Goal: Obtain resource: Download file/media

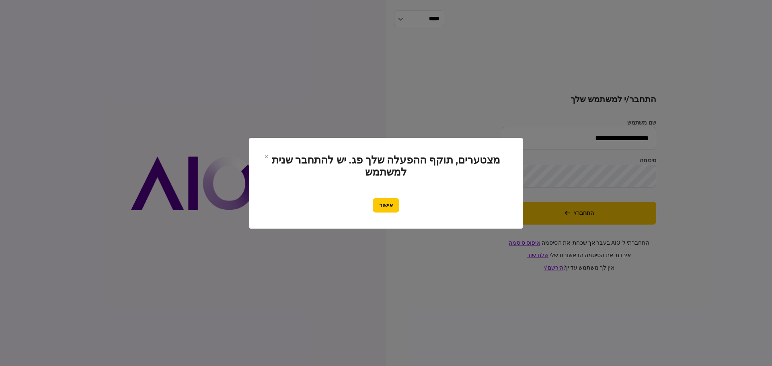
click at [376, 203] on button "אישור" at bounding box center [386, 205] width 27 height 14
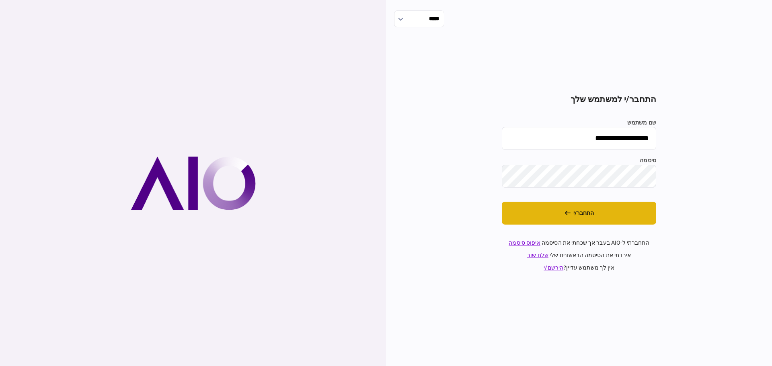
click at [587, 217] on button "התחבר/י" at bounding box center [579, 213] width 154 height 23
click at [581, 142] on input "**********" at bounding box center [579, 138] width 154 height 23
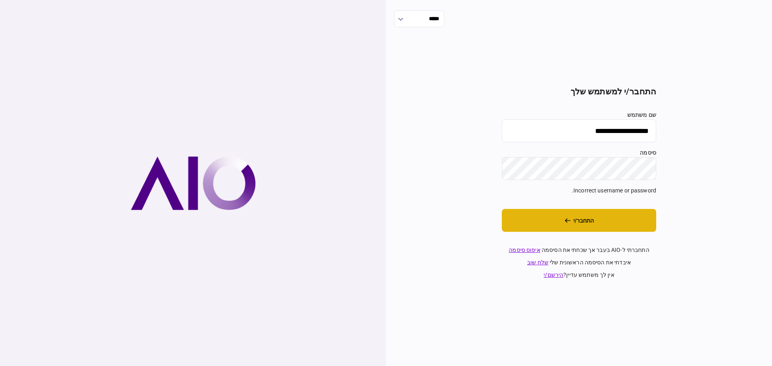
type input "*******"
click at [564, 222] on button "התחבר/י" at bounding box center [579, 220] width 154 height 23
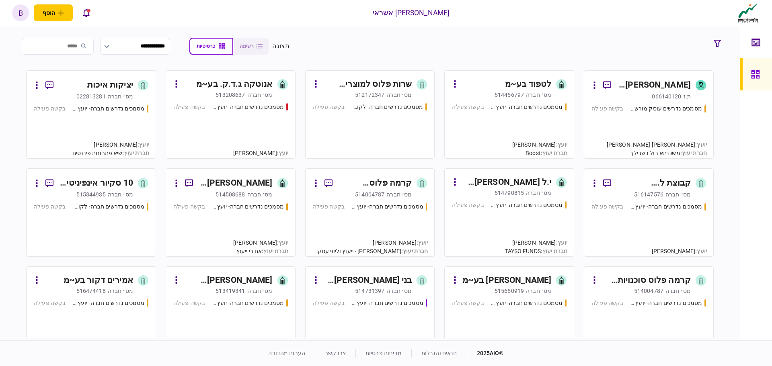
click at [499, 127] on div "מסמכים נדרשים חברה- יועץ - תהליך חברה בקשה פעילה" at bounding box center [509, 127] width 115 height 49
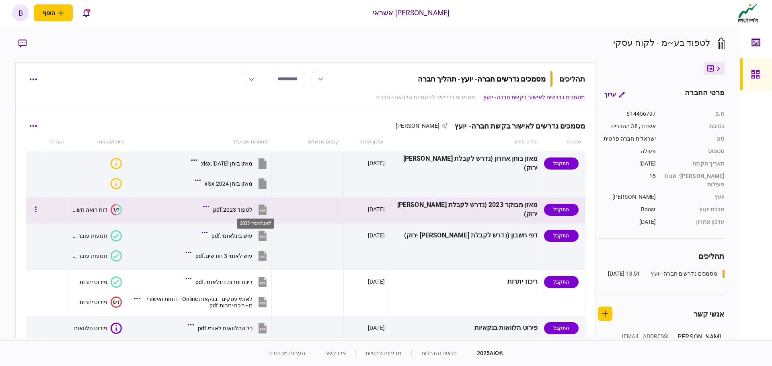
click at [253, 209] on div "לטפוד 2023.pdf" at bounding box center [232, 210] width 39 height 6
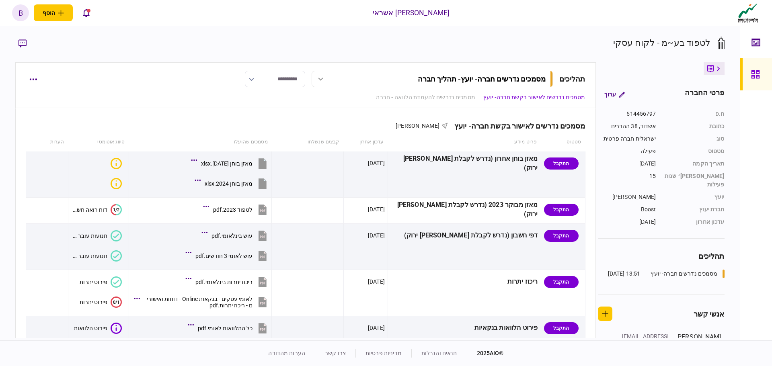
click at [758, 77] on icon at bounding box center [755, 74] width 9 height 9
click at [758, 78] on icon at bounding box center [755, 74] width 8 height 8
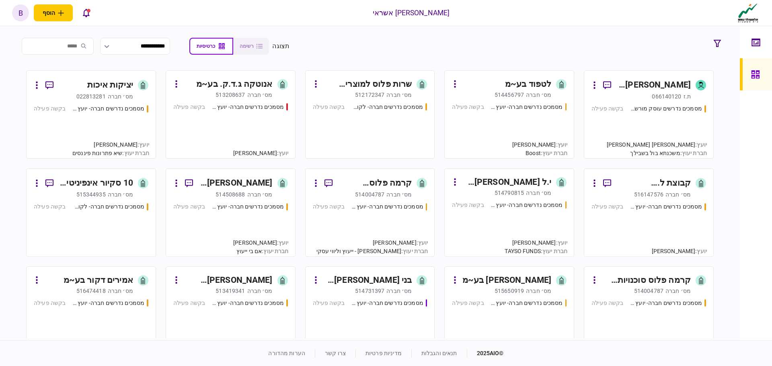
click at [514, 136] on div "מסמכים נדרשים חברה- יועץ - תהליך חברה בקשה פעילה" at bounding box center [509, 127] width 115 height 49
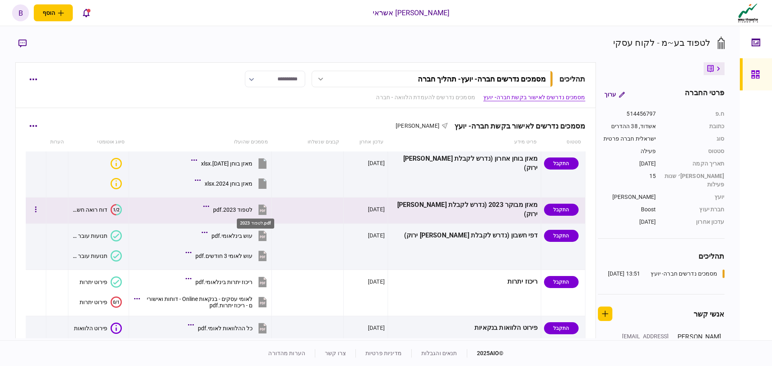
click at [253, 210] on div "לטפוד 2023.pdf" at bounding box center [232, 210] width 39 height 6
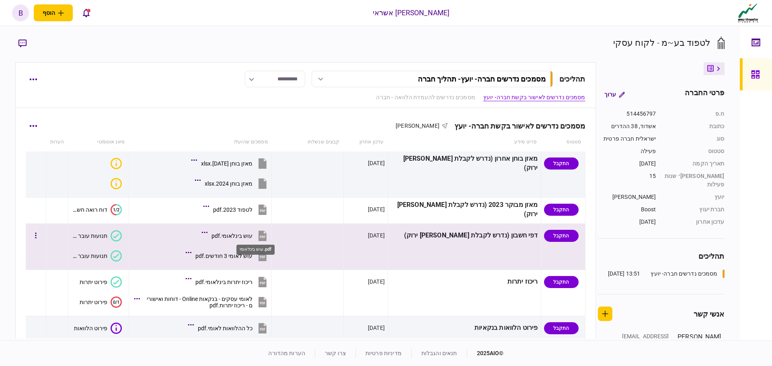
click at [253, 237] on div "עוש בינלאומי.pdf" at bounding box center [232, 236] width 41 height 6
